Goal: Task Accomplishment & Management: Use online tool/utility

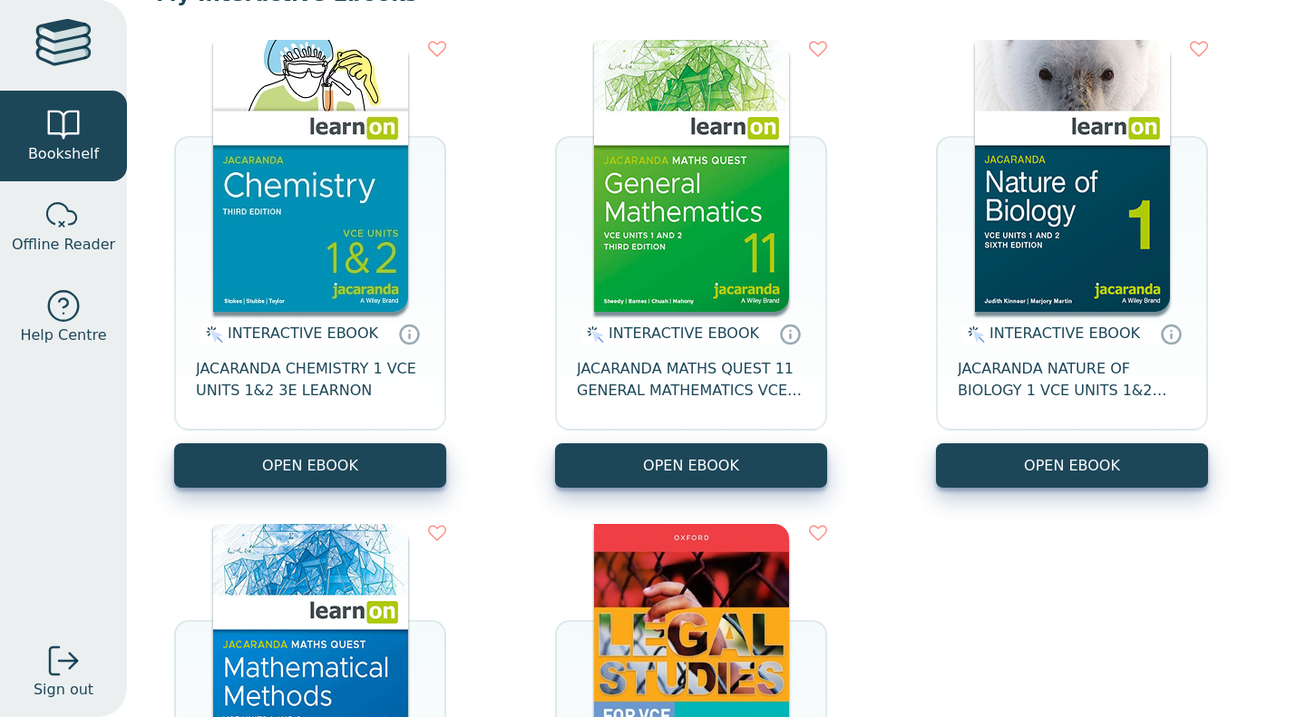
scroll to position [202, 0]
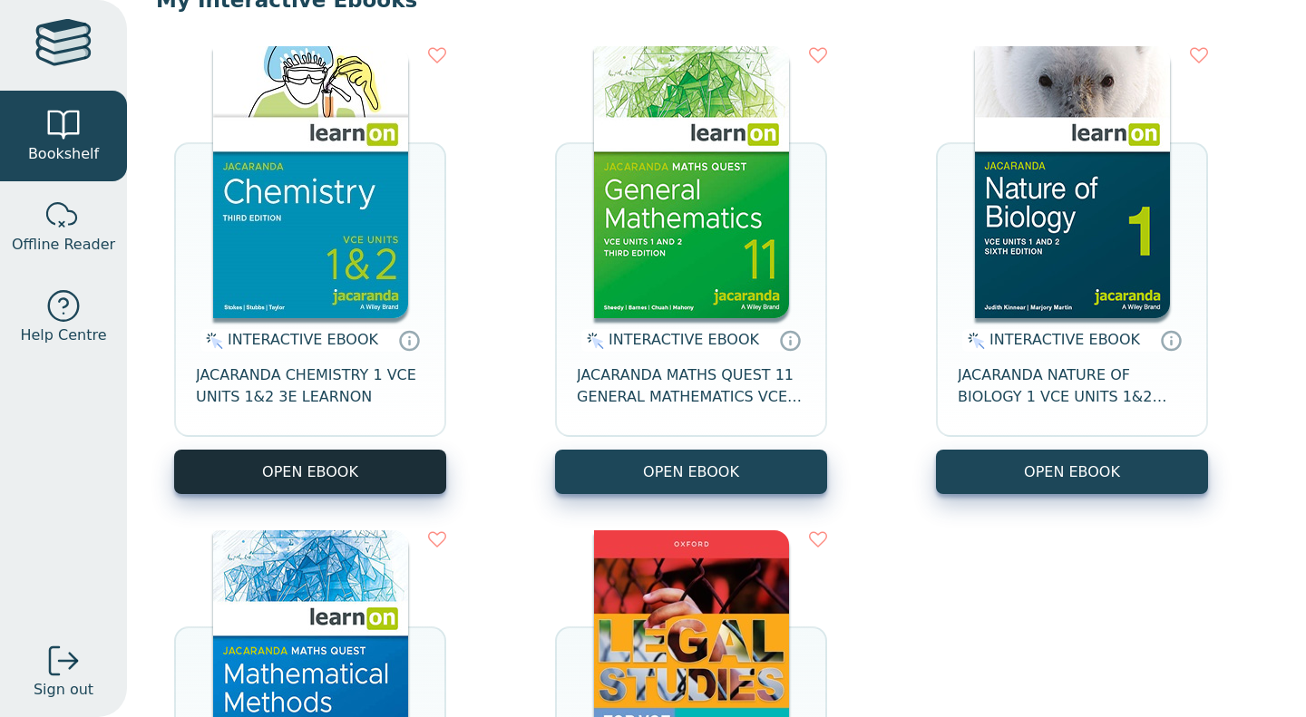
click at [319, 469] on button "OPEN EBOOK" at bounding box center [310, 472] width 272 height 44
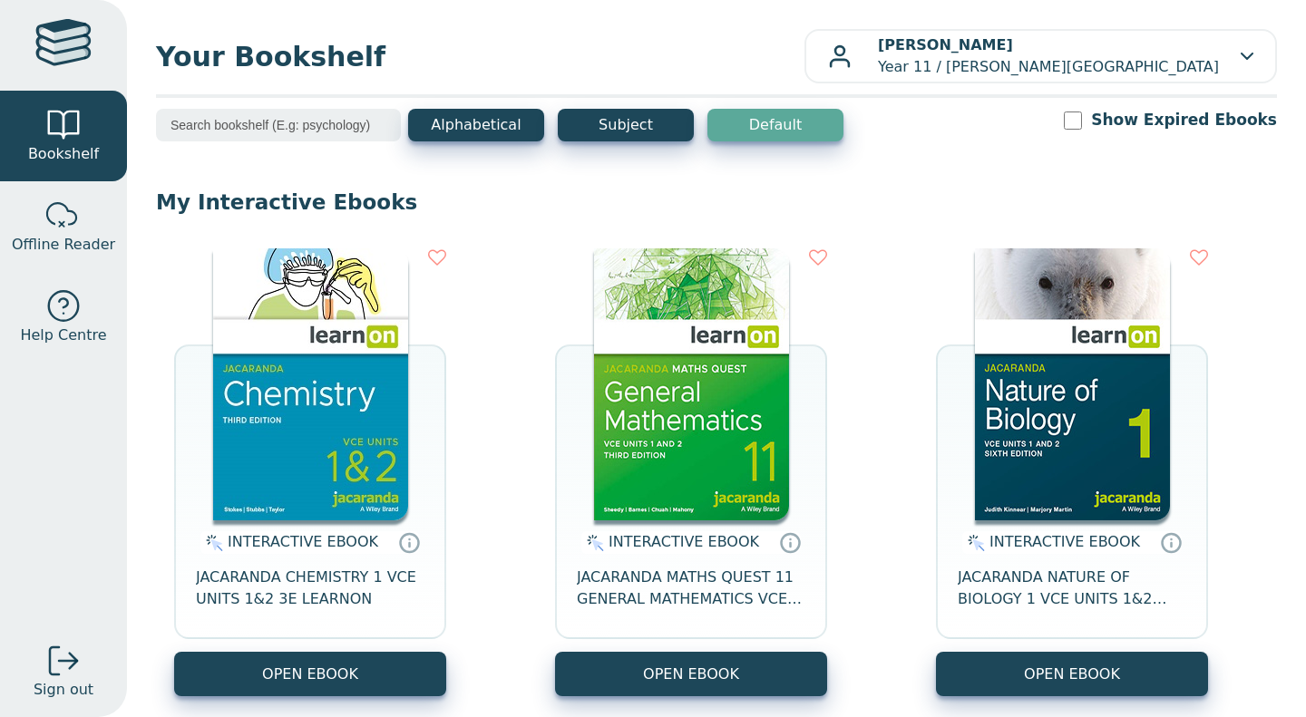
click at [284, 697] on div "INTERACTIVE EBOOK JACARANDA CHEMISTRY 1 VCE UNITS 1&2 3E LEARNON OPEN EBOOK INT…" at bounding box center [716, 714] width 1121 height 968
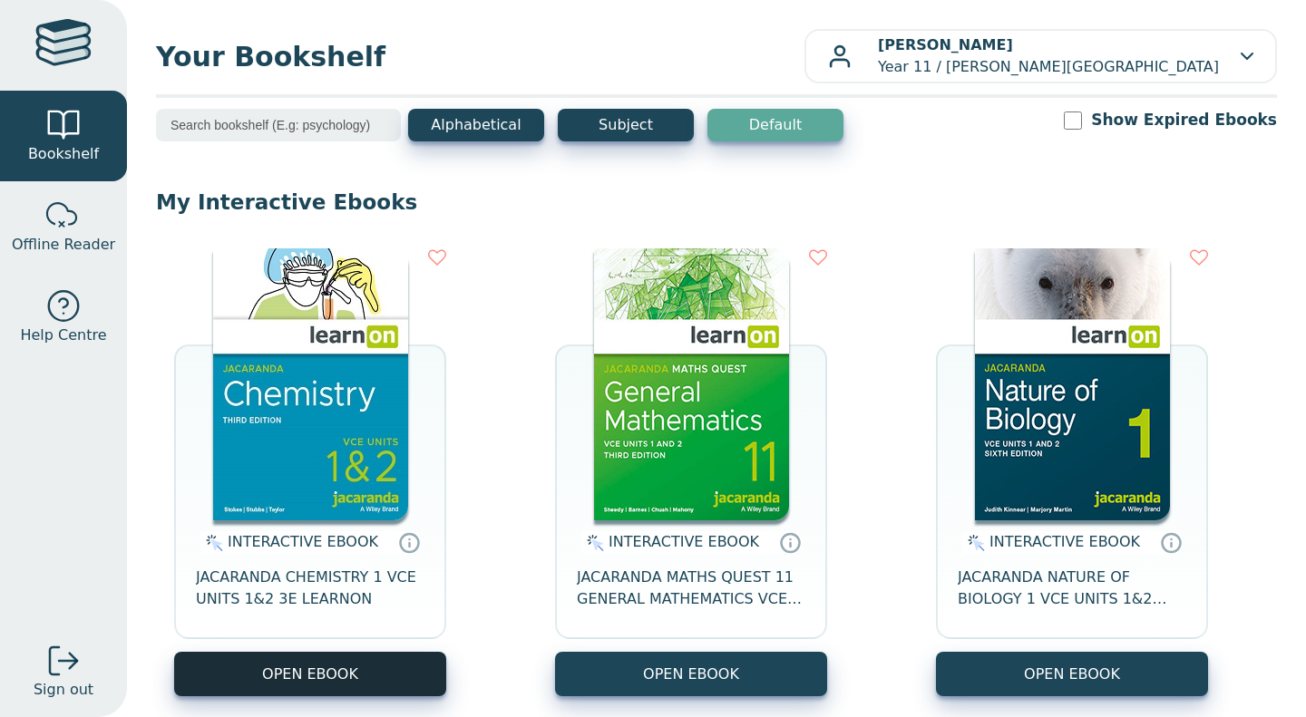
drag, startPoint x: 282, startPoint y: 679, endPoint x: 291, endPoint y: 667, distance: 15.6
click at [291, 667] on button "OPEN EBOOK" at bounding box center [310, 674] width 272 height 44
